Goal: Contribute content: Contribute content

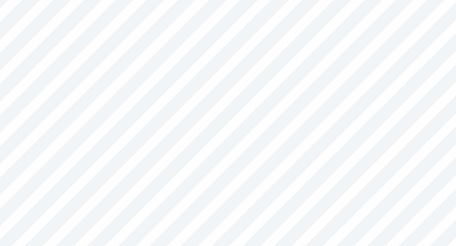
type textarea "x"
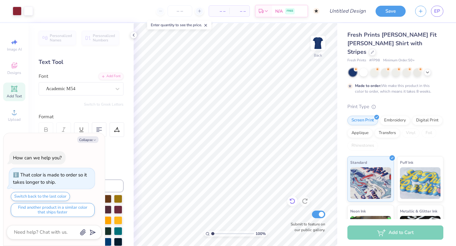
click at [291, 203] on icon at bounding box center [291, 202] width 5 height 6
type textarea "x"
type textarea "ALPHA PH"
type textarea "x"
type textarea "ALPHA P"
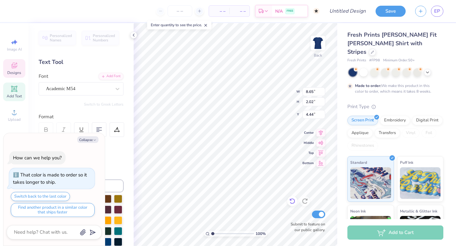
type textarea "x"
type textarea "ALPHA"
type textarea "x"
type textarea "ALPHA"
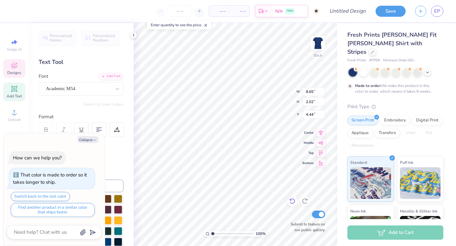
type textarea "x"
type textarea "ALPH"
type textarea "x"
type textarea "ALP"
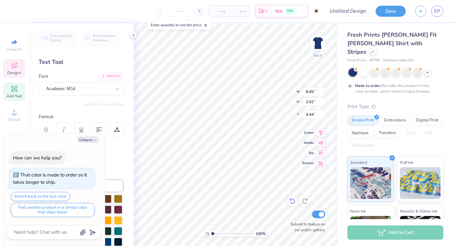
type textarea "x"
type textarea "AL"
type textarea "x"
type textarea "A"
type textarea "x"
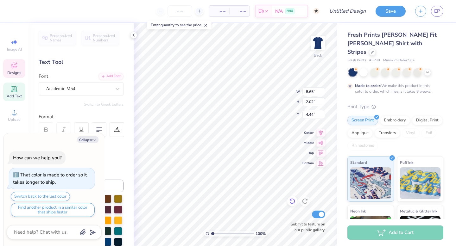
type textarea "d"
type textarea "x"
type textarea "de"
type textarea "x"
type textarea "del"
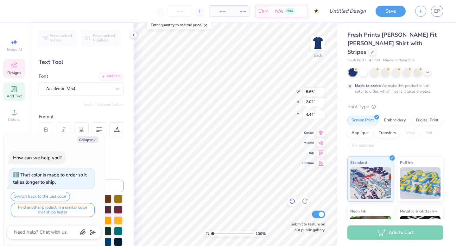
type textarea "x"
type textarea "delt"
type textarea "x"
type textarea "delta"
type textarea "x"
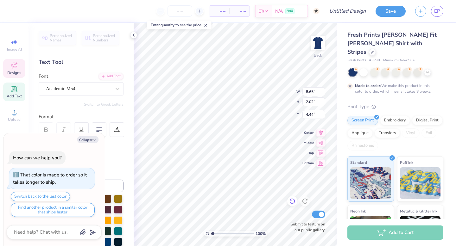
type textarea "delta"
type textarea "x"
type textarea "delta g"
type textarea "x"
type textarea "delta ga"
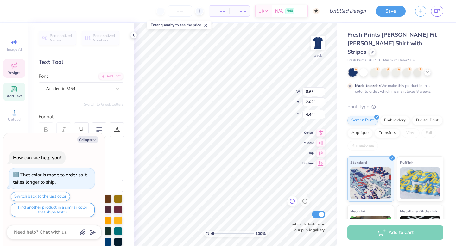
type textarea "x"
type textarea "delta gam"
type textarea "x"
type textarea "delta gamma"
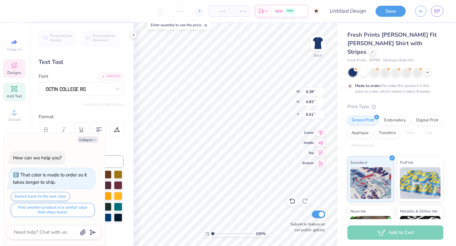
scroll to position [0, 3]
type textarea "x"
type textarea "HEART TO"
type textarea "x"
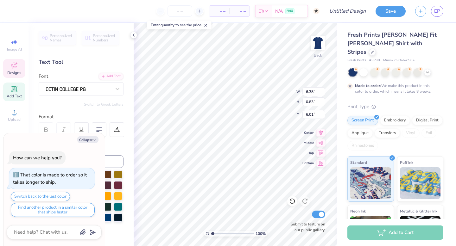
type textarea "HEART TO"
type textarea "x"
type textarea "HEART TO"
click at [292, 198] on icon at bounding box center [292, 201] width 6 height 6
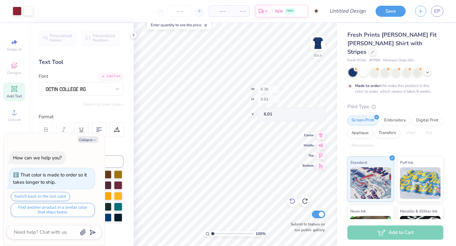
click at [292, 198] on icon at bounding box center [292, 201] width 6 height 6
click at [306, 201] on icon at bounding box center [304, 201] width 6 height 6
click at [305, 201] on icon at bounding box center [304, 201] width 6 height 6
type textarea "x"
type textarea "d TO HEART"
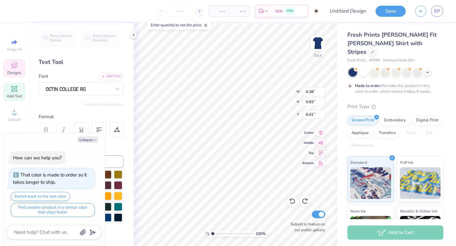
type textarea "x"
type textarea "de TO HEART"
type textarea "x"
type textarea "del TO HEART"
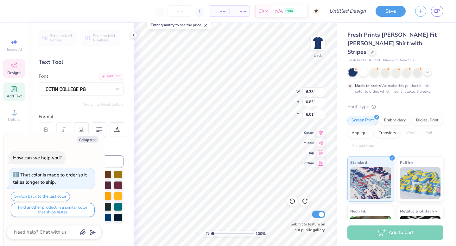
type textarea "x"
type textarea "delt TO HEART"
type textarea "x"
type textarea "delt TO HEART"
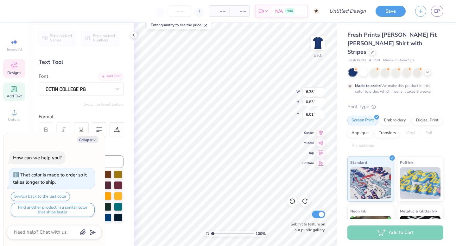
type textarea "x"
type textarea "del TO HEART"
type textarea "x"
type textarea "de TO HEART"
type textarea "x"
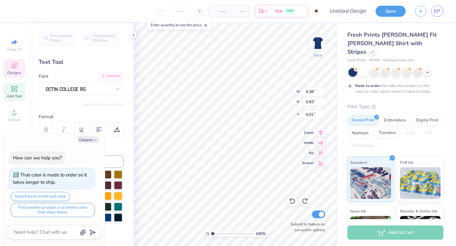
type textarea "d TO HEART"
type textarea "x"
type textarea "TO HEART"
type textarea "x"
type textarea "s TO HEART"
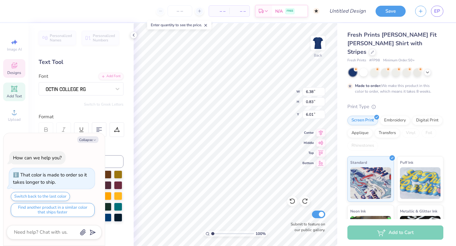
type textarea "x"
type textarea "slic TO HEART"
type textarea "x"
type textarea "slice TO HEART"
type textarea "x"
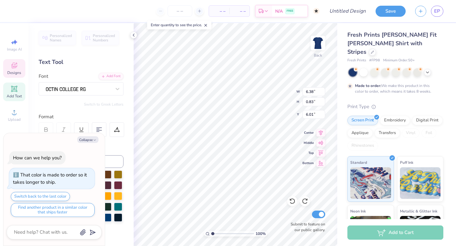
type textarea "slices TO HEART"
type textarea "x"
type textarea "slices T HEART"
type textarea "x"
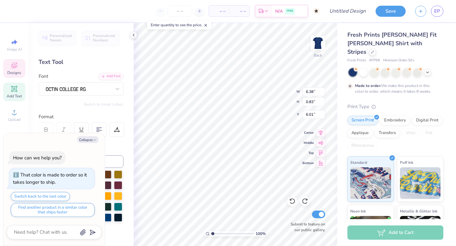
type textarea "slices HEART"
type textarea "x"
type textarea "slices f HEART"
type textarea "x"
type textarea "slices fo HEART"
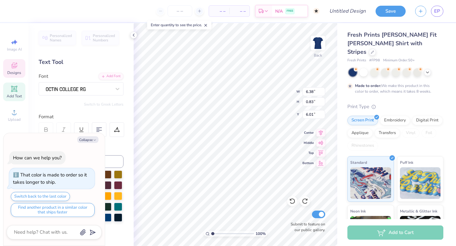
type textarea "x"
type textarea "slices for HEART"
type textarea "x"
type textarea "slices for HEAR"
type textarea "x"
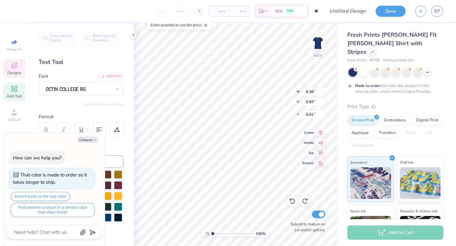
type textarea "slices for HEA"
type textarea "x"
type textarea "slices for HE"
type textarea "x"
type textarea "slices for"
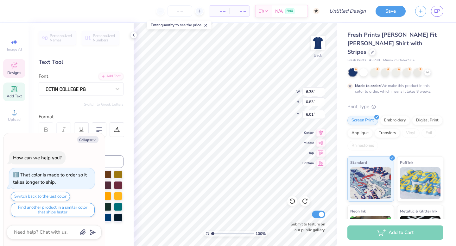
type textarea "x"
type textarea "slices for s"
type textarea "x"
type textarea "slices for si"
type textarea "x"
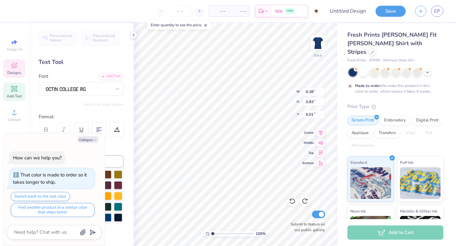
type textarea "slices for sig"
type textarea "x"
type textarea "slices for sigh"
type textarea "x"
type textarea "slices for sight"
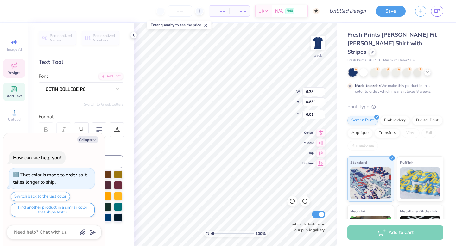
scroll to position [0, 2]
click at [88, 52] on div "Personalized Names Personalized Numbers Text Tool Add Font Font Switch to Greek…" at bounding box center [80, 134] width 105 height 223
click at [84, 137] on button "Collapse" at bounding box center [87, 139] width 21 height 7
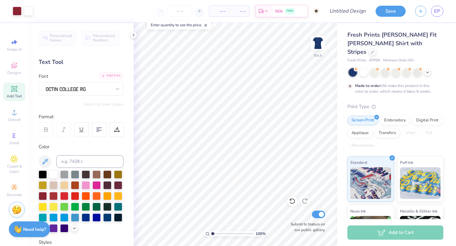
click at [107, 74] on div "Add Font" at bounding box center [110, 75] width 25 height 7
click at [428, 69] on icon at bounding box center [427, 71] width 5 height 5
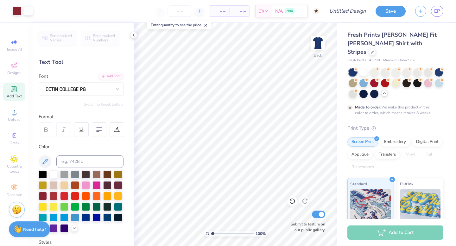
click at [386, 91] on icon at bounding box center [383, 93] width 5 height 5
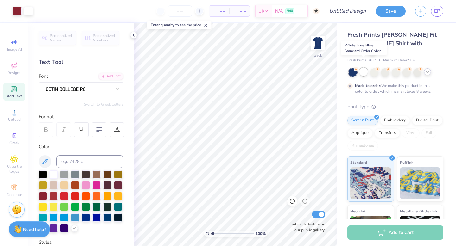
click at [364, 68] on div at bounding box center [363, 72] width 8 height 8
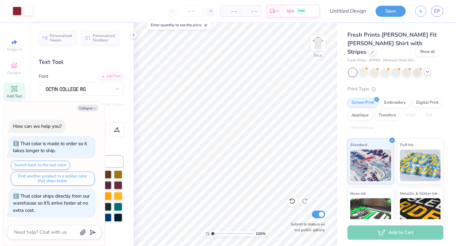
click at [427, 69] on icon at bounding box center [427, 71] width 5 height 5
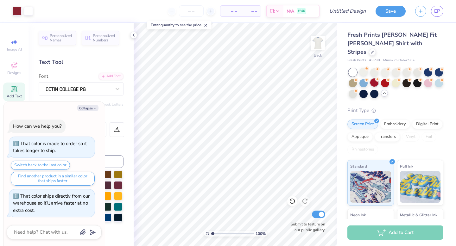
click at [373, 78] on div at bounding box center [374, 82] width 8 height 8
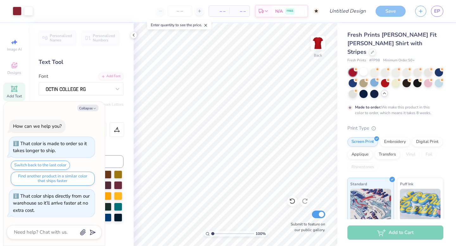
scroll to position [7, 0]
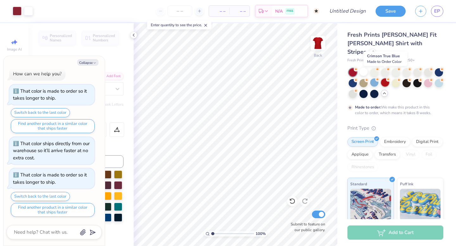
click at [383, 78] on div at bounding box center [385, 82] width 8 height 8
click at [387, 78] on div at bounding box center [385, 82] width 8 height 8
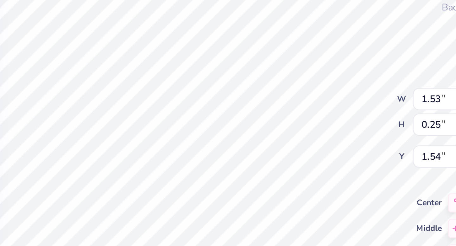
type textarea "x"
type textarea "SPRIN"
type textarea "x"
type textarea "SPRI"
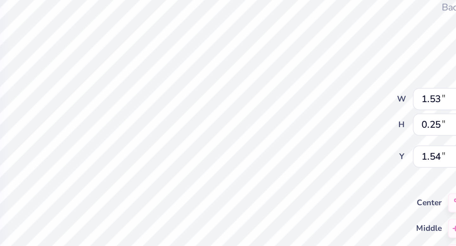
scroll to position [0, 0]
type textarea "x"
type textarea "SPR"
type textarea "x"
type textarea "SP"
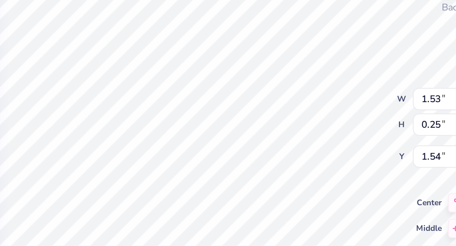
type textarea "x"
type textarea "S"
type textarea "x"
type textarea "f"
type textarea "x"
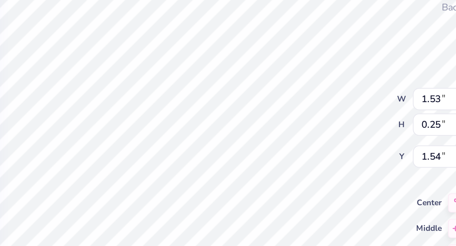
type textarea "fa"
type textarea "x"
type textarea "fal"
type textarea "x"
type textarea "fal"
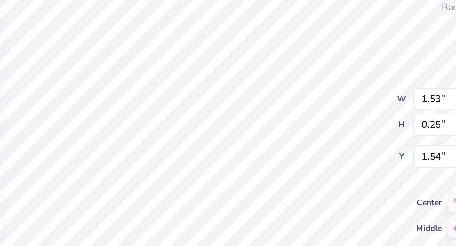
type textarea "x"
type textarea "f"
type textarea "x"
type textarea "F"
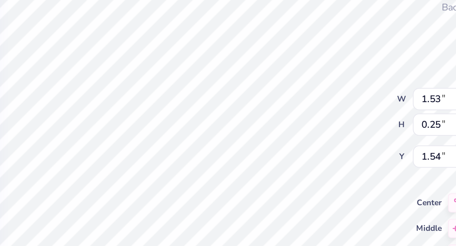
type textarea "x"
type textarea "FAL"
type textarea "x"
type textarea "FALL"
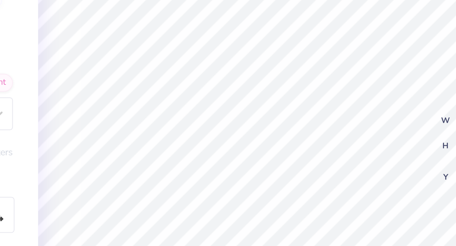
type textarea "x"
type input "8.37"
type input "1.17"
type input "1.24"
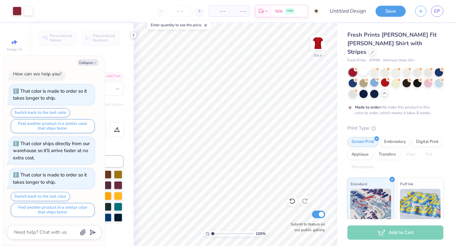
click at [133, 35] on icon at bounding box center [133, 35] width 5 height 5
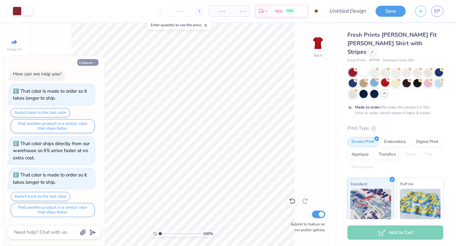
click at [87, 62] on button "Collapse" at bounding box center [87, 62] width 21 height 7
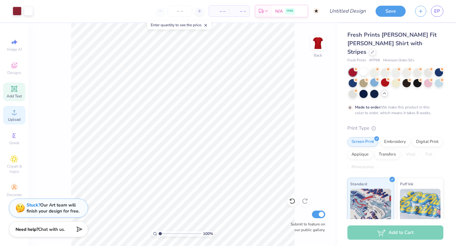
click at [12, 118] on span "Upload" at bounding box center [14, 119] width 13 height 5
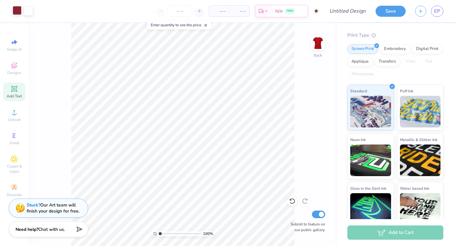
click at [18, 11] on div at bounding box center [17, 10] width 9 height 9
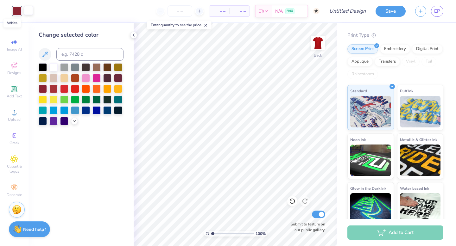
click at [28, 12] on div at bounding box center [28, 10] width 9 height 9
click at [133, 34] on icon at bounding box center [133, 35] width 5 height 5
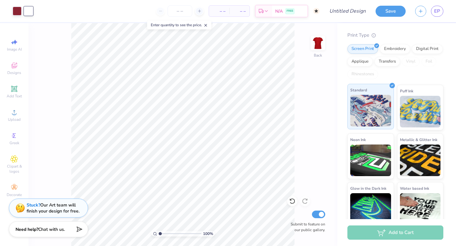
scroll to position [0, 0]
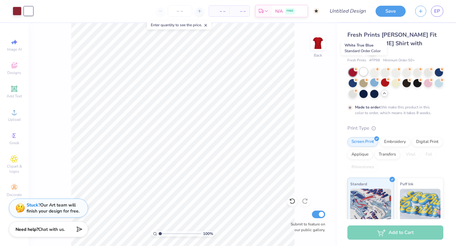
click at [364, 68] on div at bounding box center [363, 72] width 8 height 8
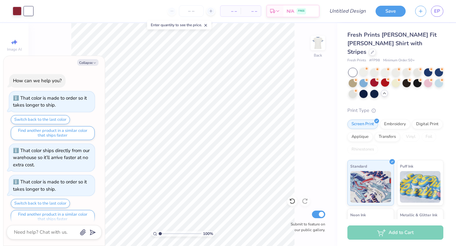
scroll to position [38, 0]
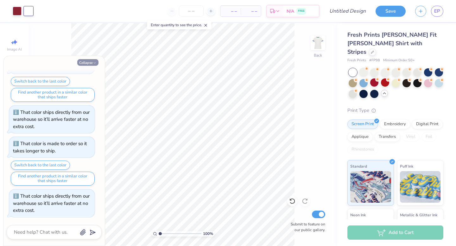
click at [87, 63] on button "Collapse" at bounding box center [87, 62] width 21 height 7
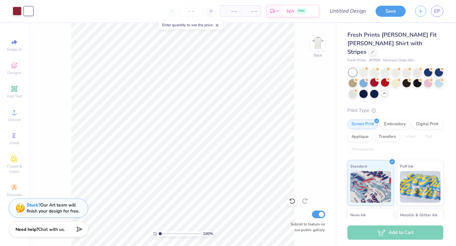
click at [375, 78] on div at bounding box center [374, 82] width 8 height 8
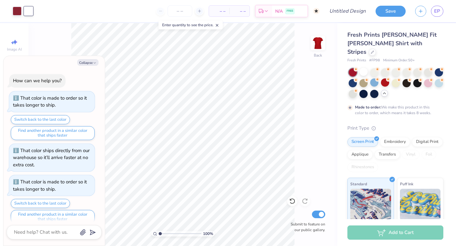
scroll to position [91, 0]
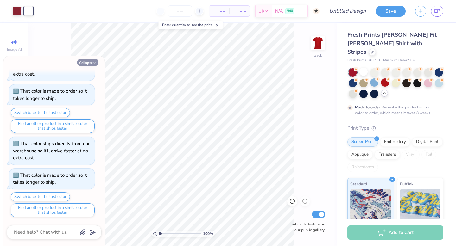
click at [82, 60] on button "Collapse" at bounding box center [87, 62] width 21 height 7
type textarea "x"
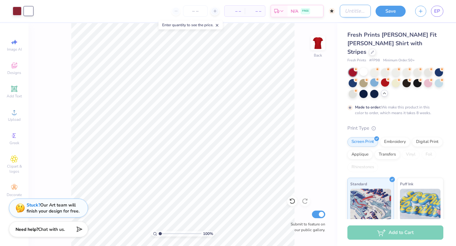
click at [341, 9] on input "Design Title" at bounding box center [354, 11] width 31 height 13
type input "D"
type input "Slices 1"
click at [395, 12] on button "Save" at bounding box center [390, 10] width 30 height 11
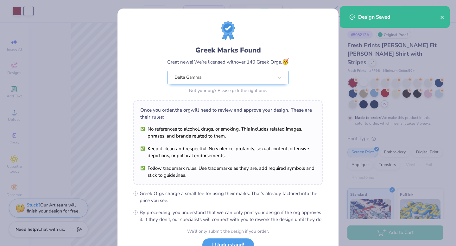
scroll to position [50, 0]
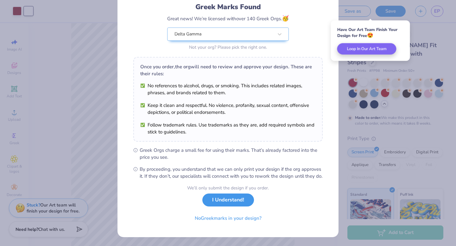
click at [219, 202] on button "I Understand!" at bounding box center [228, 200] width 52 height 13
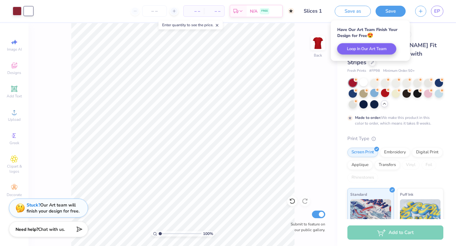
scroll to position [0, 0]
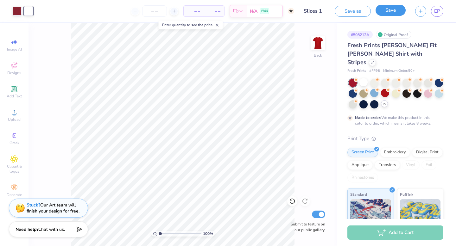
click at [390, 12] on button "Save" at bounding box center [390, 10] width 30 height 11
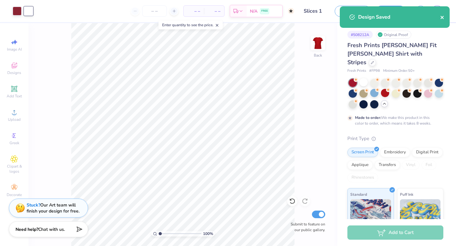
click at [444, 15] on icon "close" at bounding box center [442, 17] width 4 height 5
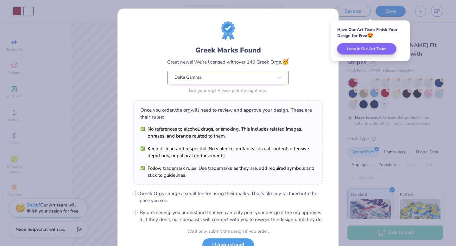
scroll to position [50, 0]
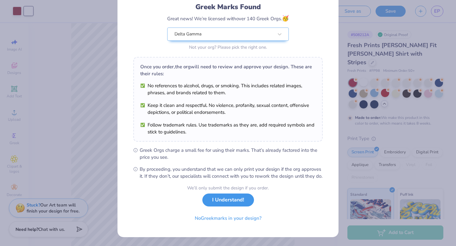
click at [224, 200] on button "I Understand!" at bounding box center [228, 200] width 52 height 13
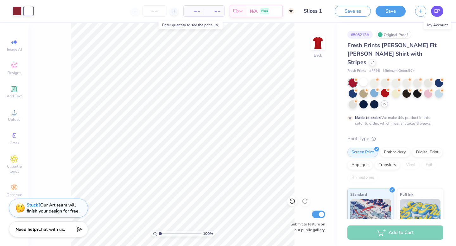
click at [434, 10] on span "EP" at bounding box center [437, 11] width 6 height 7
